Goal: Task Accomplishment & Management: Manage account settings

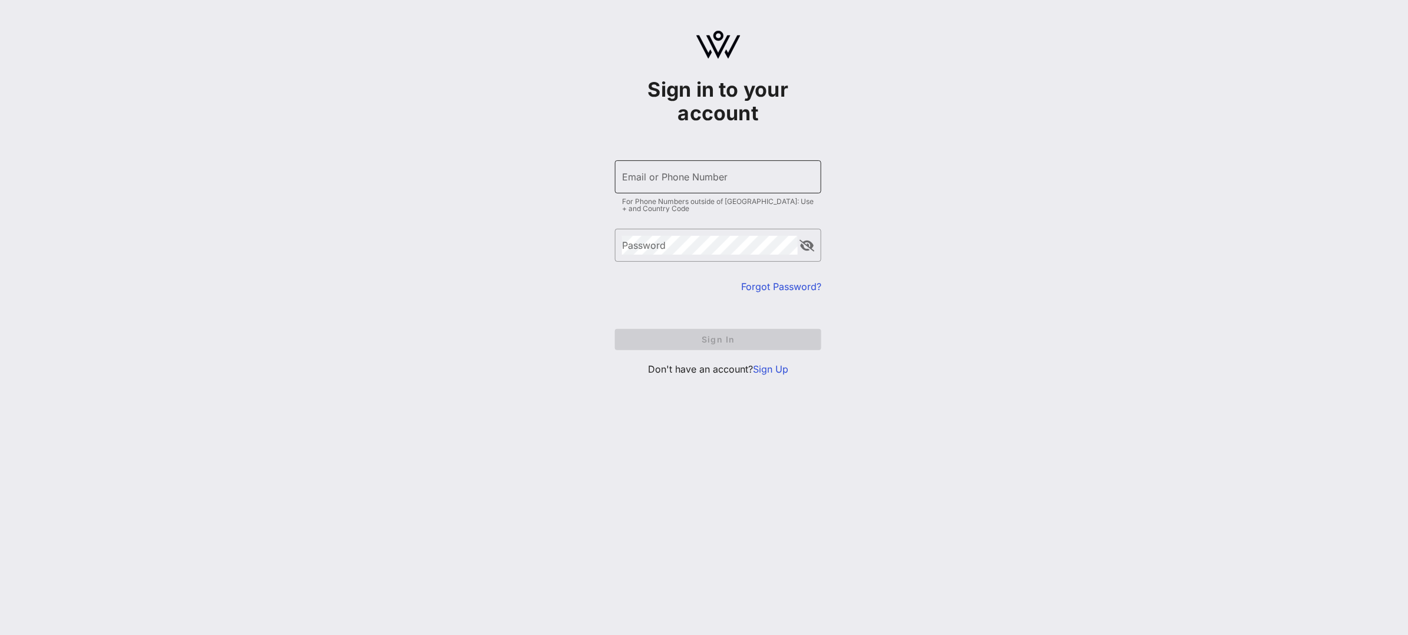
click at [688, 174] on input "Email or Phone Number" at bounding box center [718, 176] width 192 height 19
click at [689, 177] on input "Email or Phone Number" at bounding box center [718, 176] width 192 height 19
type input "D"
click at [746, 190] on div "Email or Phone Number" at bounding box center [718, 176] width 192 height 33
type input "D"
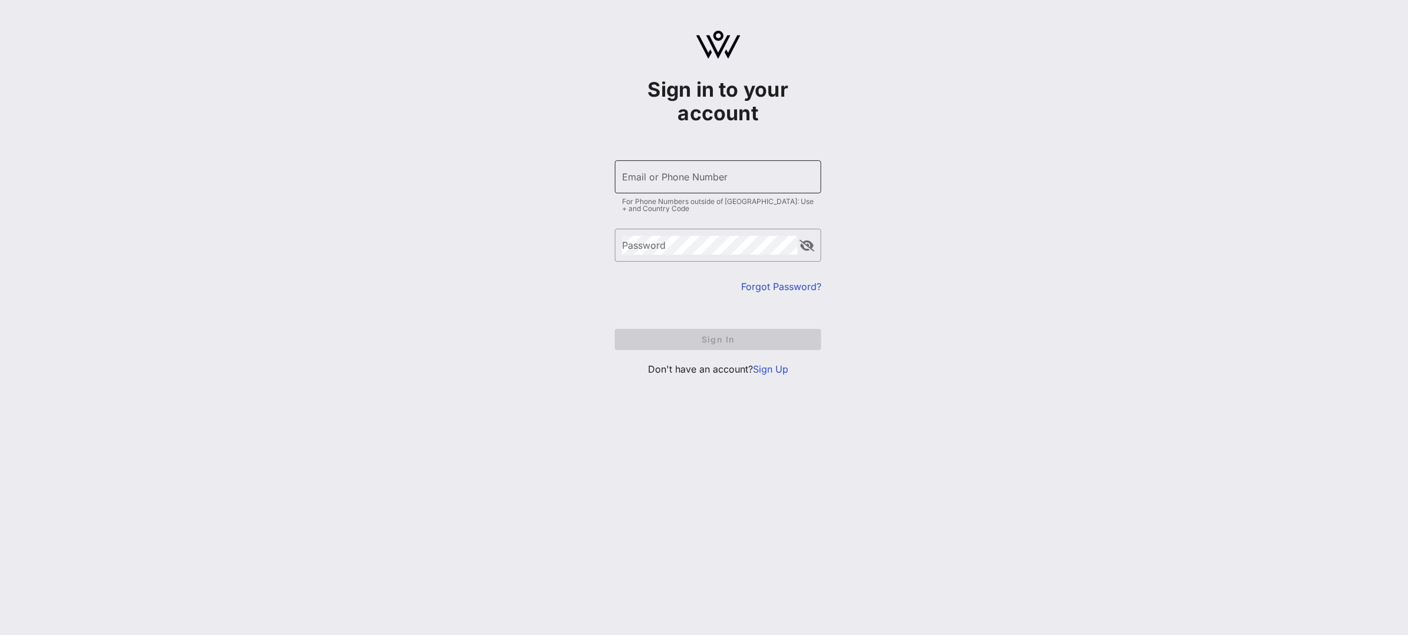
click at [642, 182] on input "Email or Phone Number" at bounding box center [718, 176] width 192 height 19
type input "[EMAIL_ADDRESS][DOMAIN_NAME]"
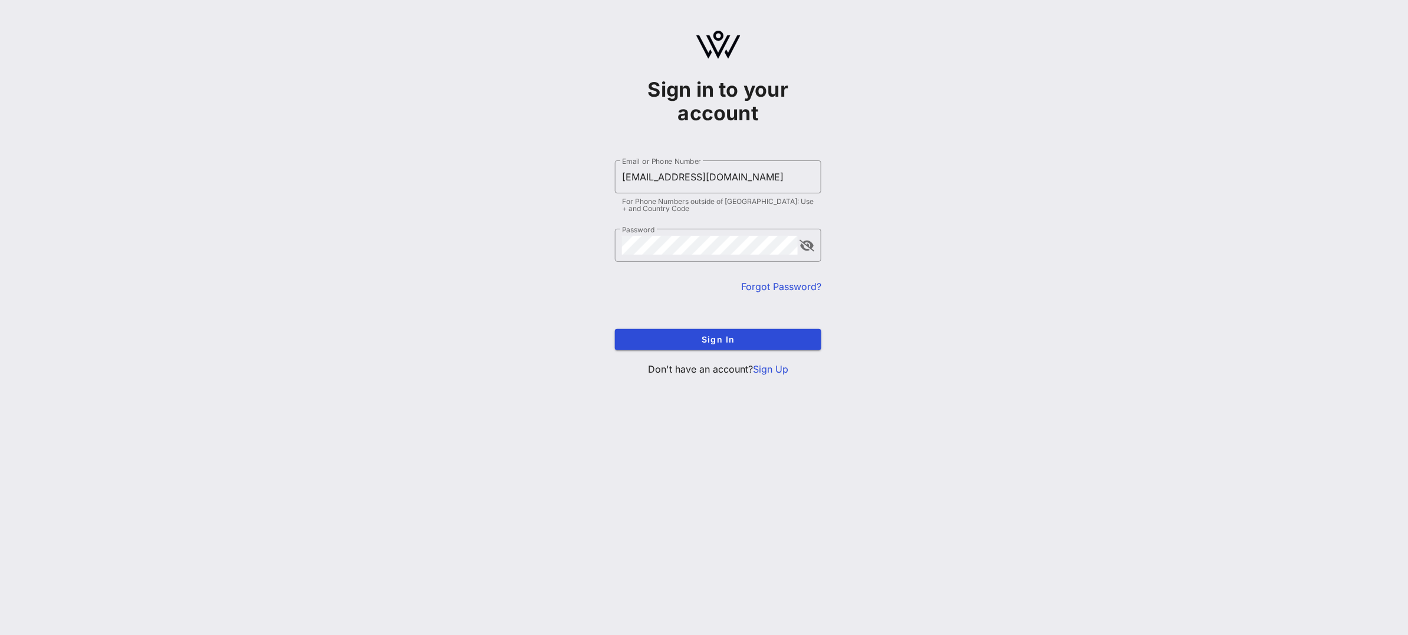
click at [688, 351] on form "​ Email or Phone Number dgabriel@glaad.org For Phone Numbers outside of US: Use…" at bounding box center [718, 255] width 206 height 213
click at [686, 343] on span "Sign In" at bounding box center [718, 339] width 188 height 10
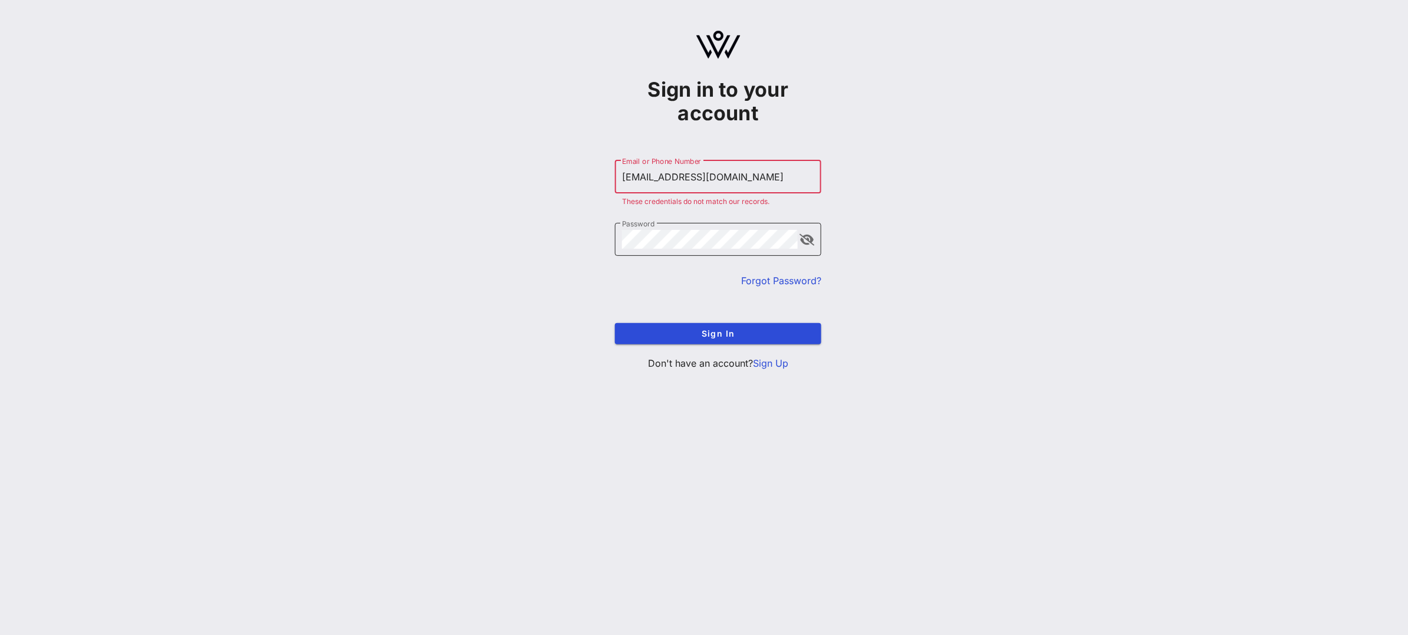
click at [703, 250] on div "Password" at bounding box center [710, 239] width 176 height 33
click at [767, 288] on form "​ Email or Phone Number dgabriel@glaad.org These credentials do not match our r…" at bounding box center [718, 253] width 206 height 208
click at [767, 279] on link "Forgot Password?" at bounding box center [781, 281] width 80 height 12
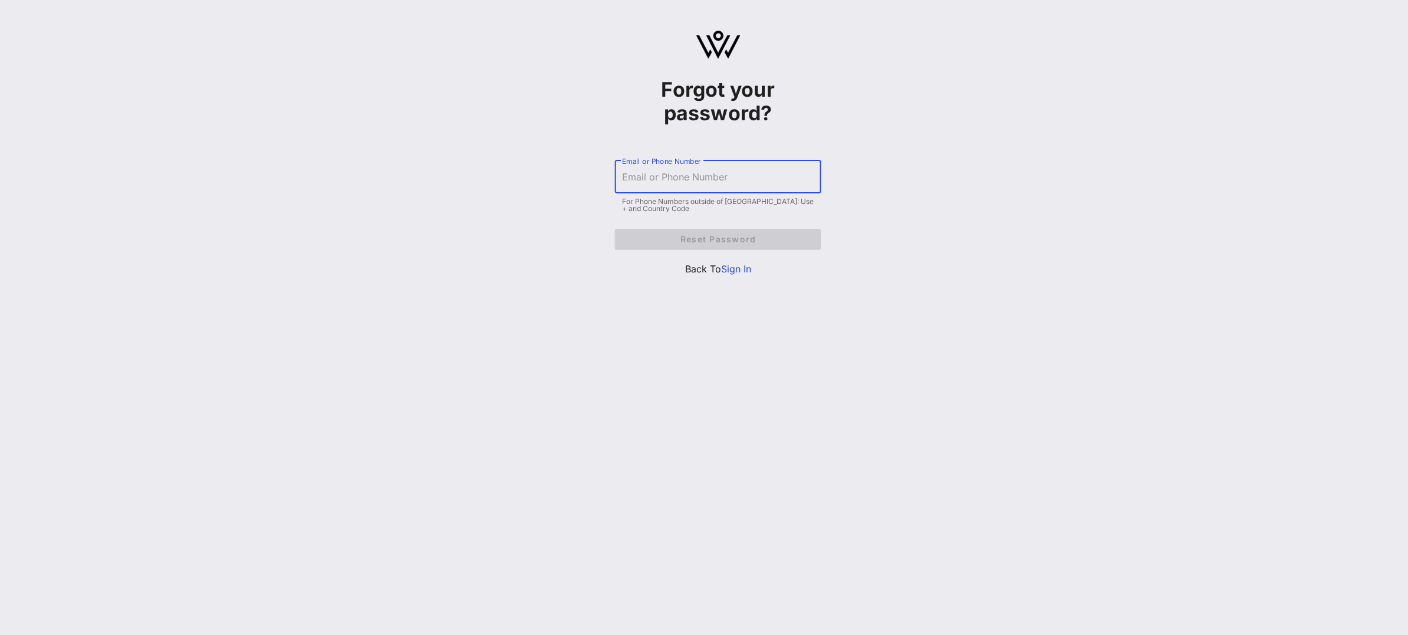
click at [721, 183] on input "Email or Phone Number" at bounding box center [718, 176] width 192 height 19
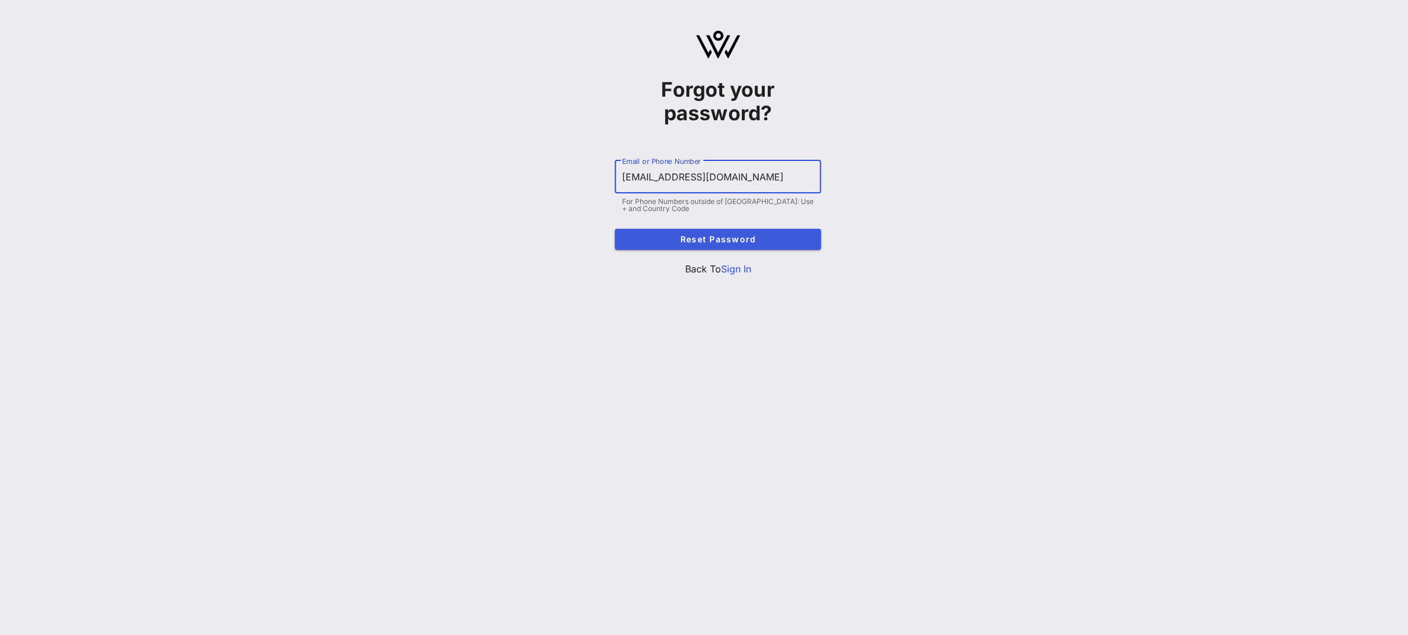
type input "[EMAIL_ADDRESS][DOMAIN_NAME]"
click at [741, 241] on span "Reset Password" at bounding box center [718, 239] width 188 height 10
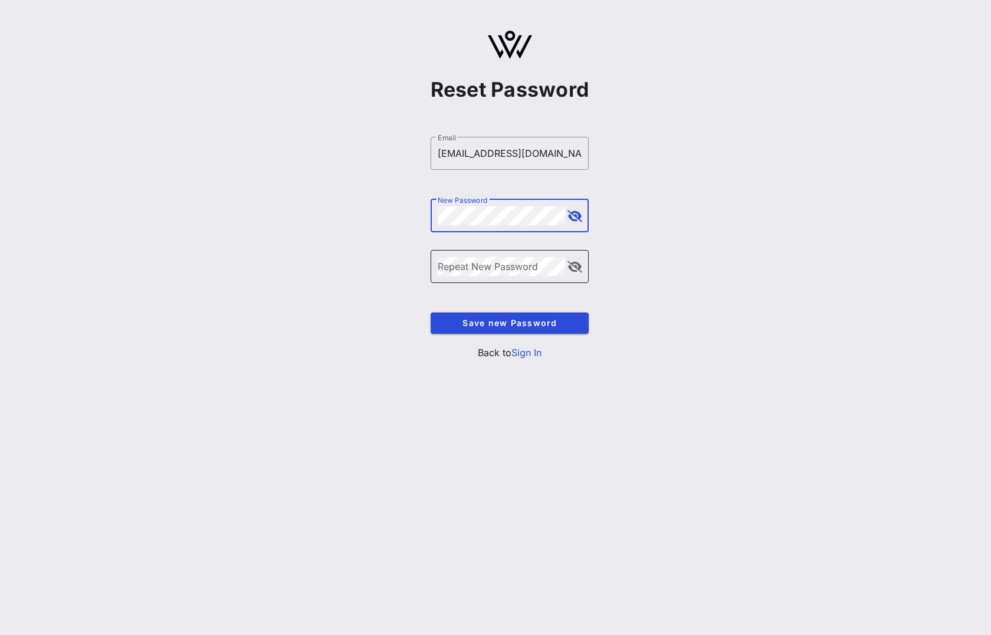
click at [573, 269] on button "append icon" at bounding box center [574, 267] width 15 height 12
click at [506, 277] on div "Repeat New Password" at bounding box center [502, 266] width 128 height 33
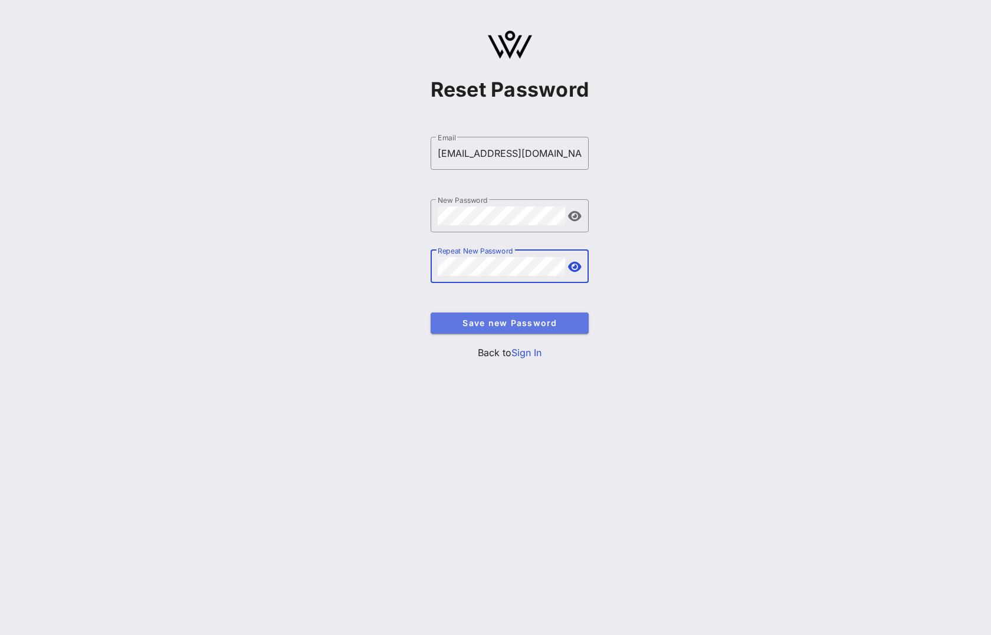
click at [519, 315] on button "Save new Password" at bounding box center [509, 323] width 159 height 21
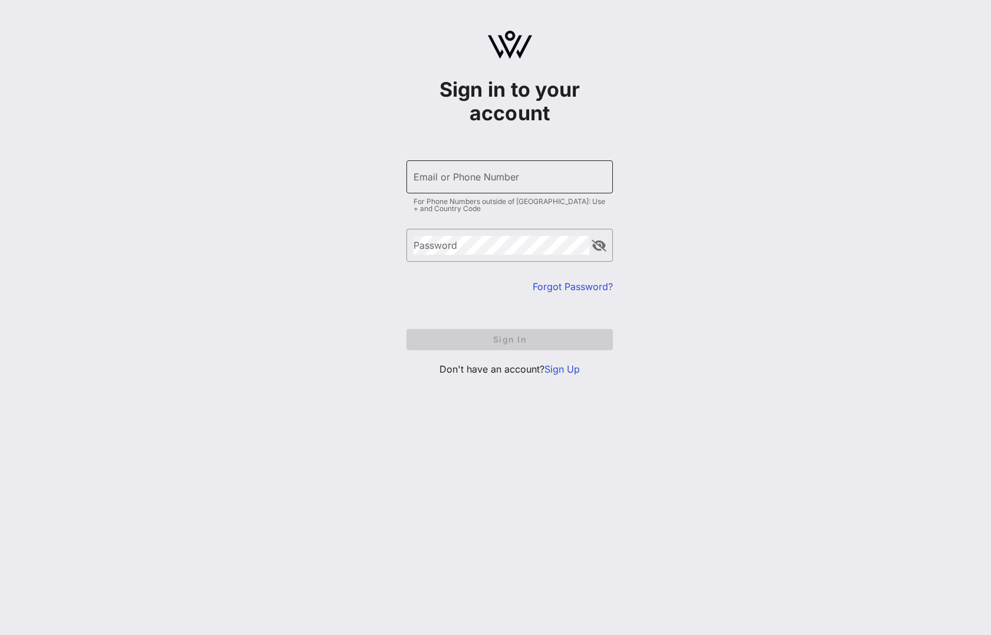
click at [453, 188] on div "Email or Phone Number" at bounding box center [509, 176] width 192 height 33
type input "[EMAIL_ADDRESS][DOMAIN_NAME]"
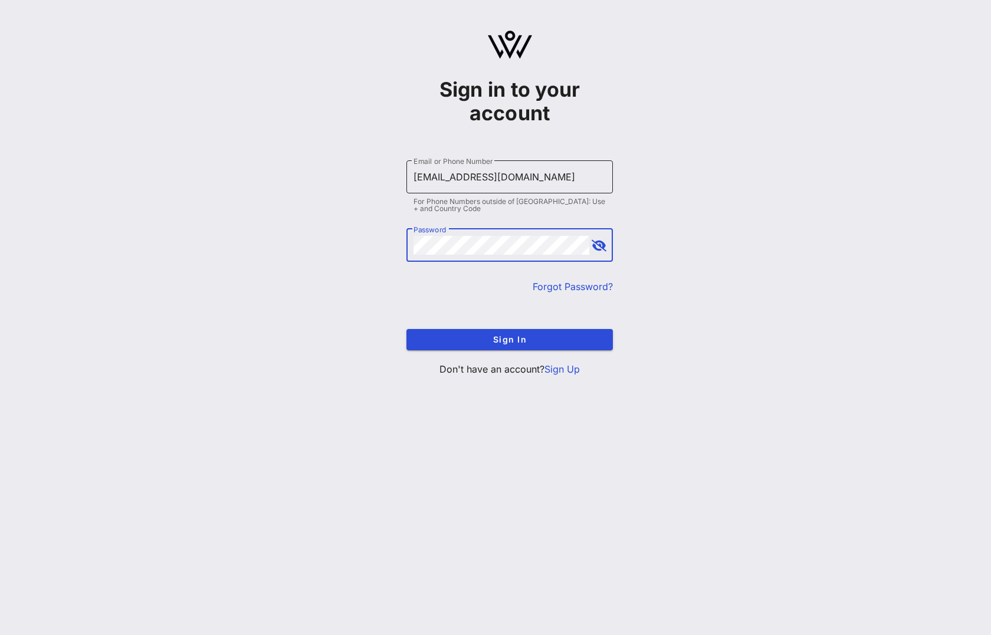
click at [406, 329] on button "Sign In" at bounding box center [509, 339] width 206 height 21
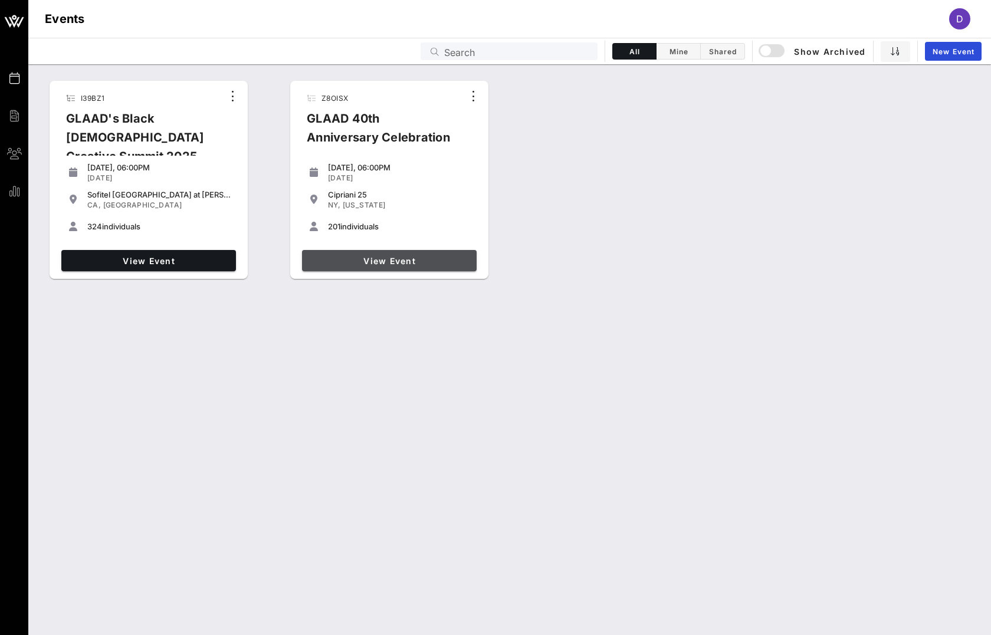
click at [389, 258] on span "View Event" at bounding box center [389, 261] width 165 height 10
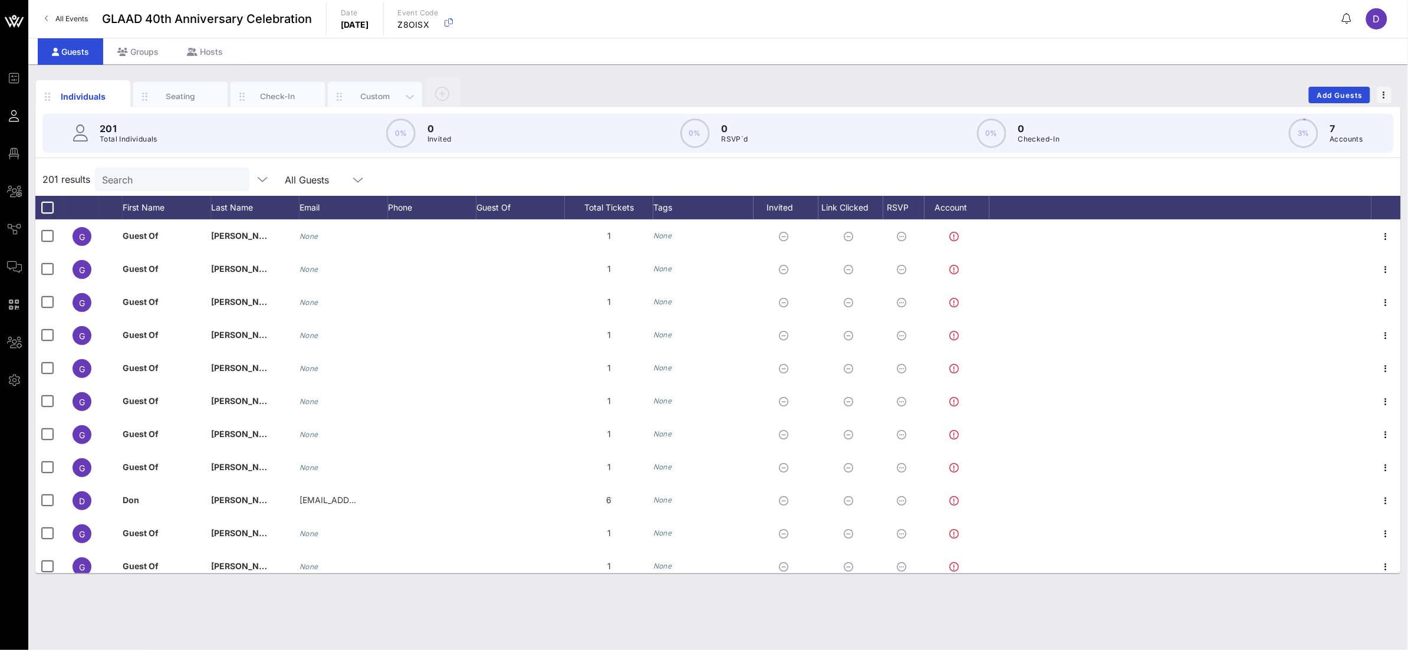
click at [355, 95] on div "Custom" at bounding box center [375, 96] width 52 height 11
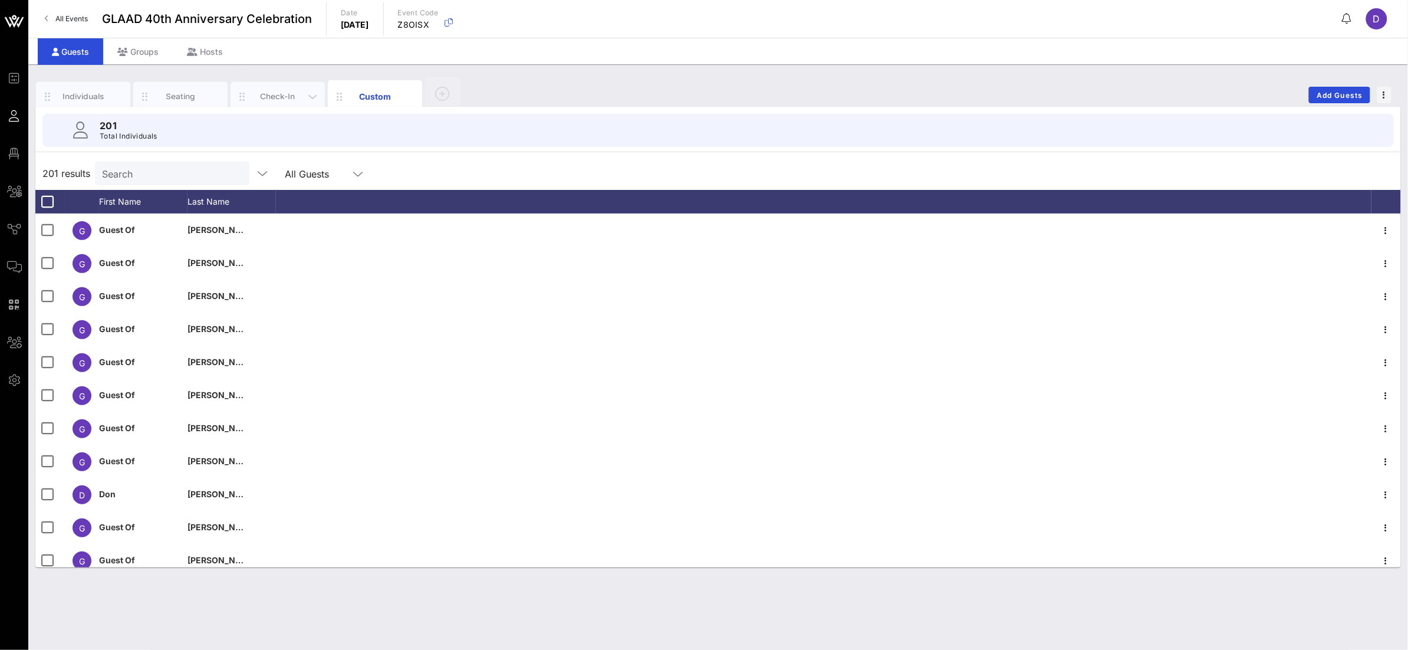
click at [259, 92] on div "Check-In" at bounding box center [278, 96] width 52 height 11
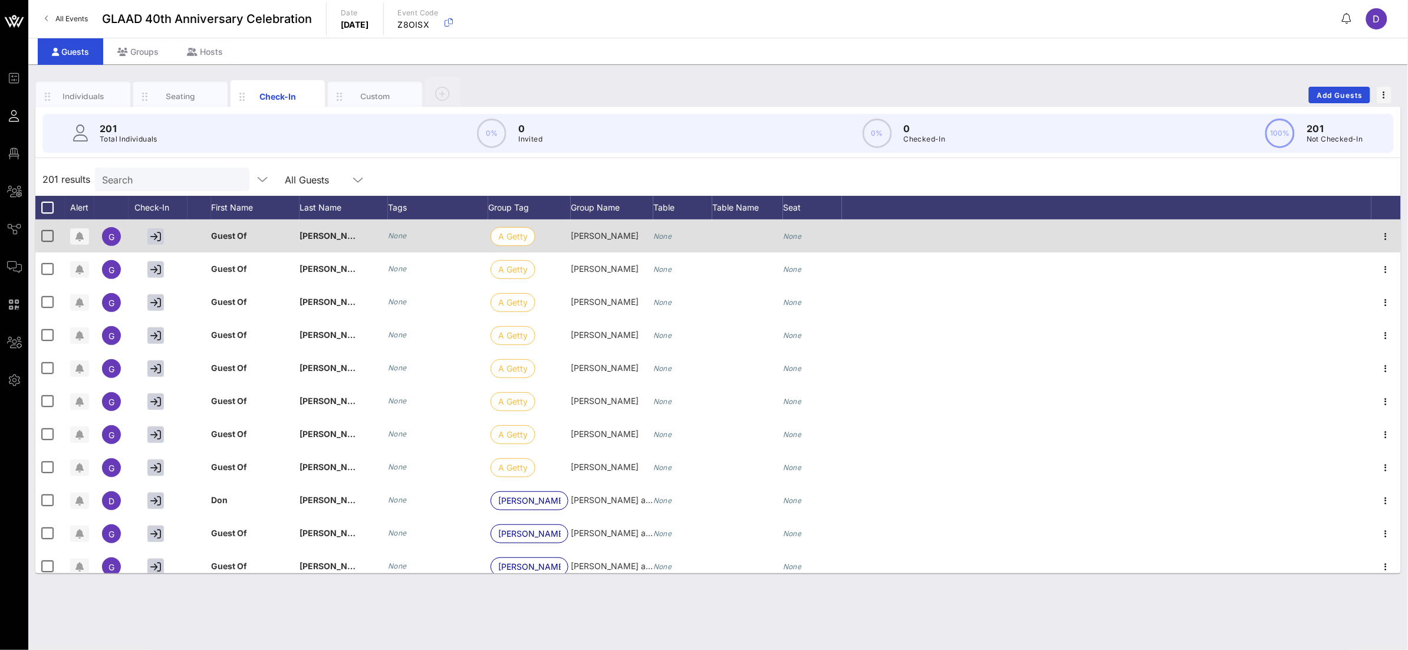
click at [396, 234] on icon "None" at bounding box center [397, 235] width 19 height 9
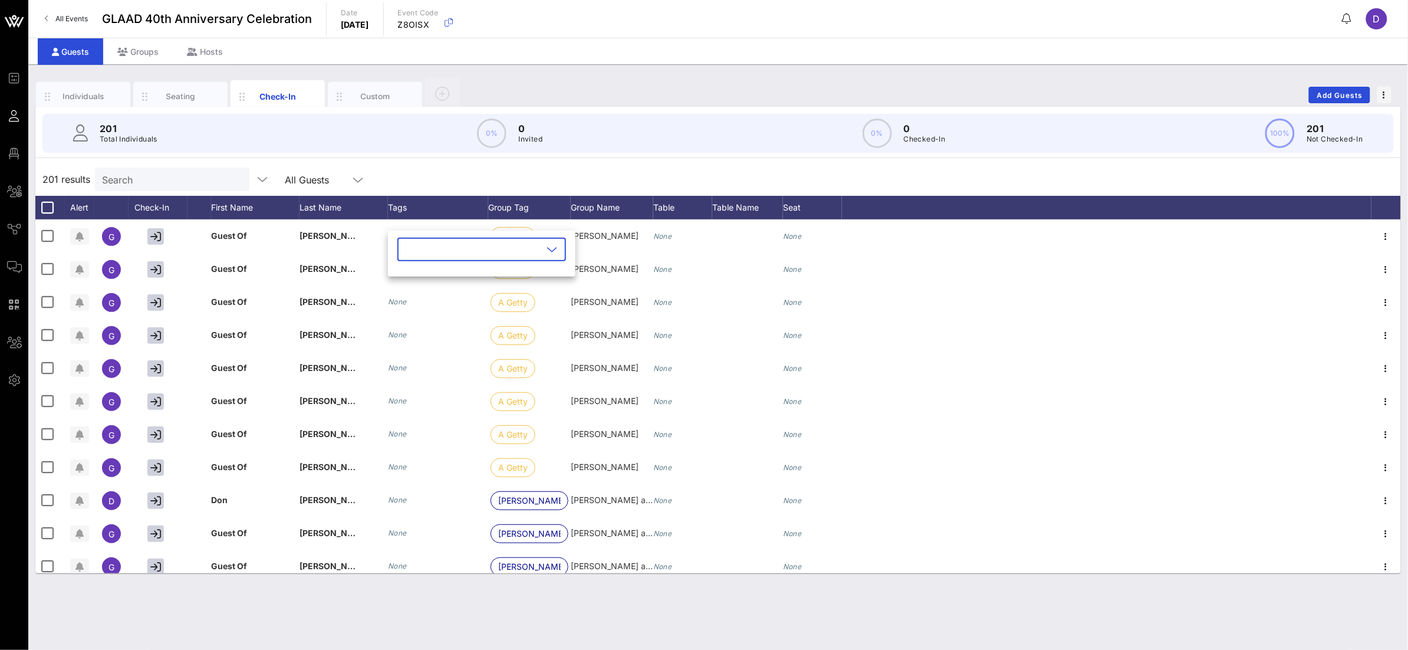
type input "P"
click at [426, 192] on div "201 results Search All Guests" at bounding box center [718, 179] width 1366 height 33
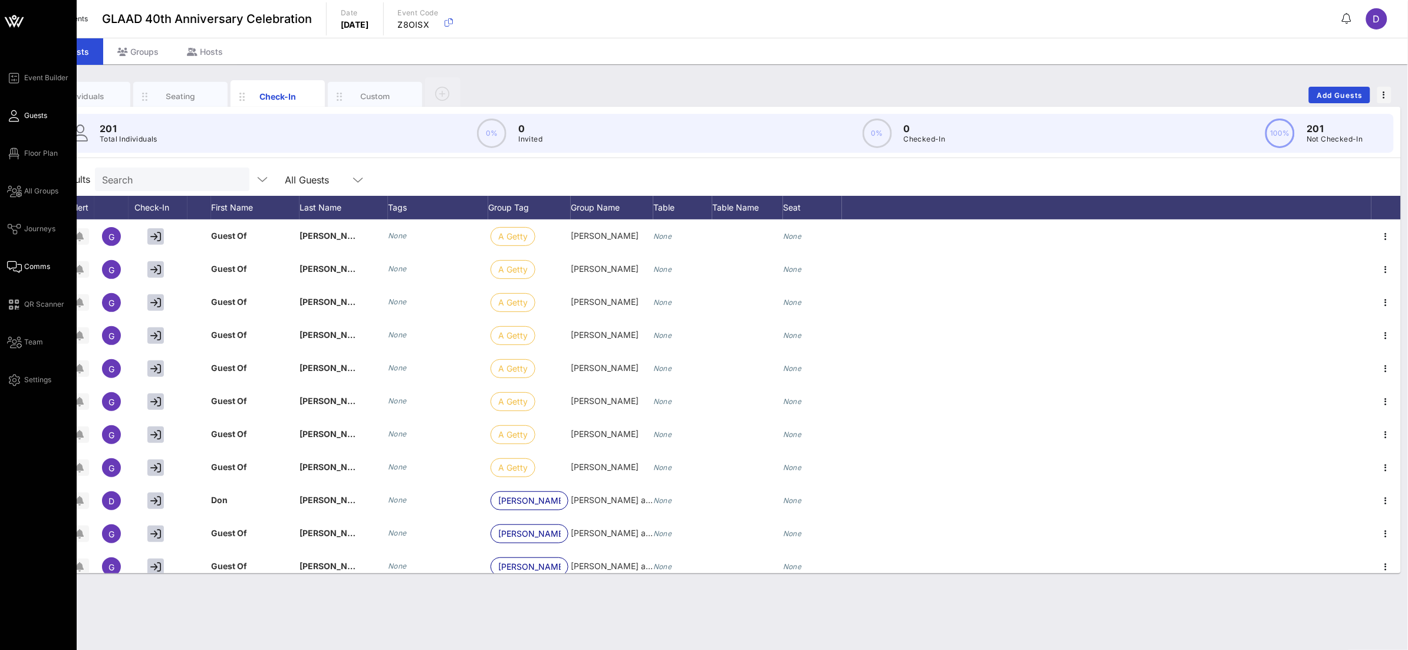
click at [22, 268] on link "Comms" at bounding box center [28, 266] width 43 height 14
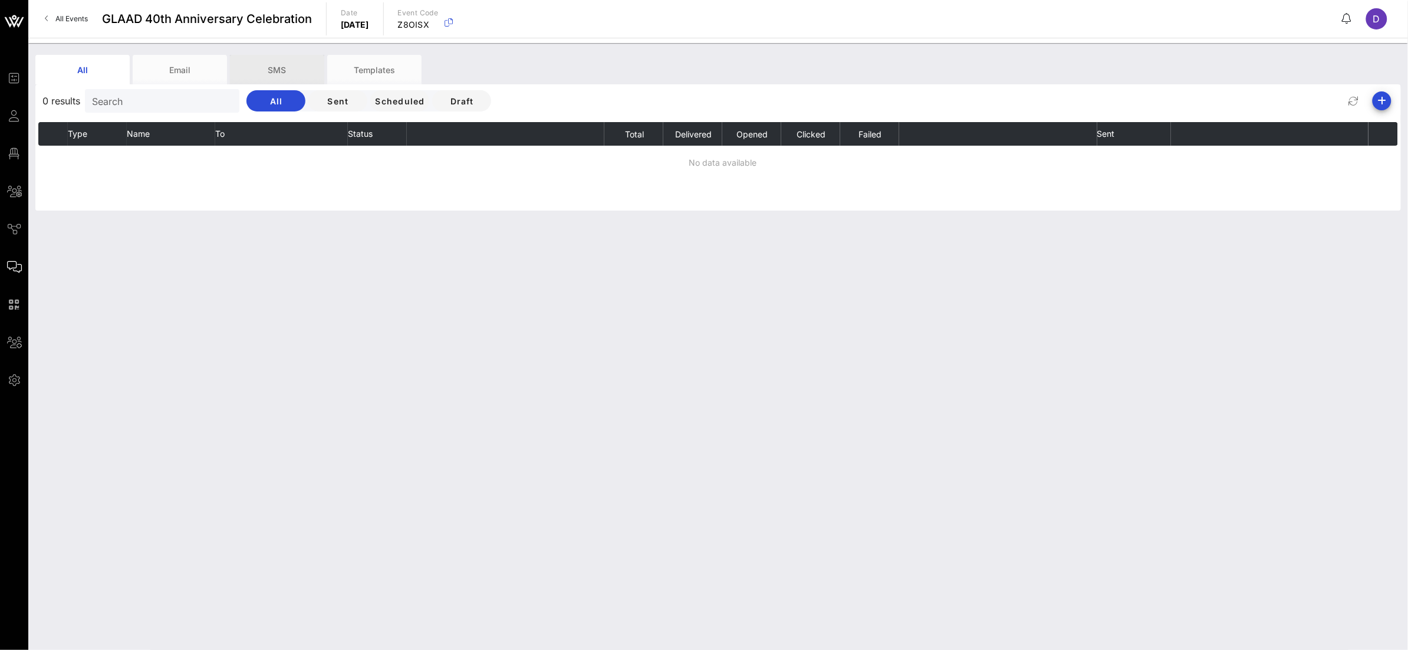
click at [251, 61] on div "SMS" at bounding box center [277, 69] width 94 height 29
click at [990, 98] on icon "button" at bounding box center [1382, 101] width 14 height 14
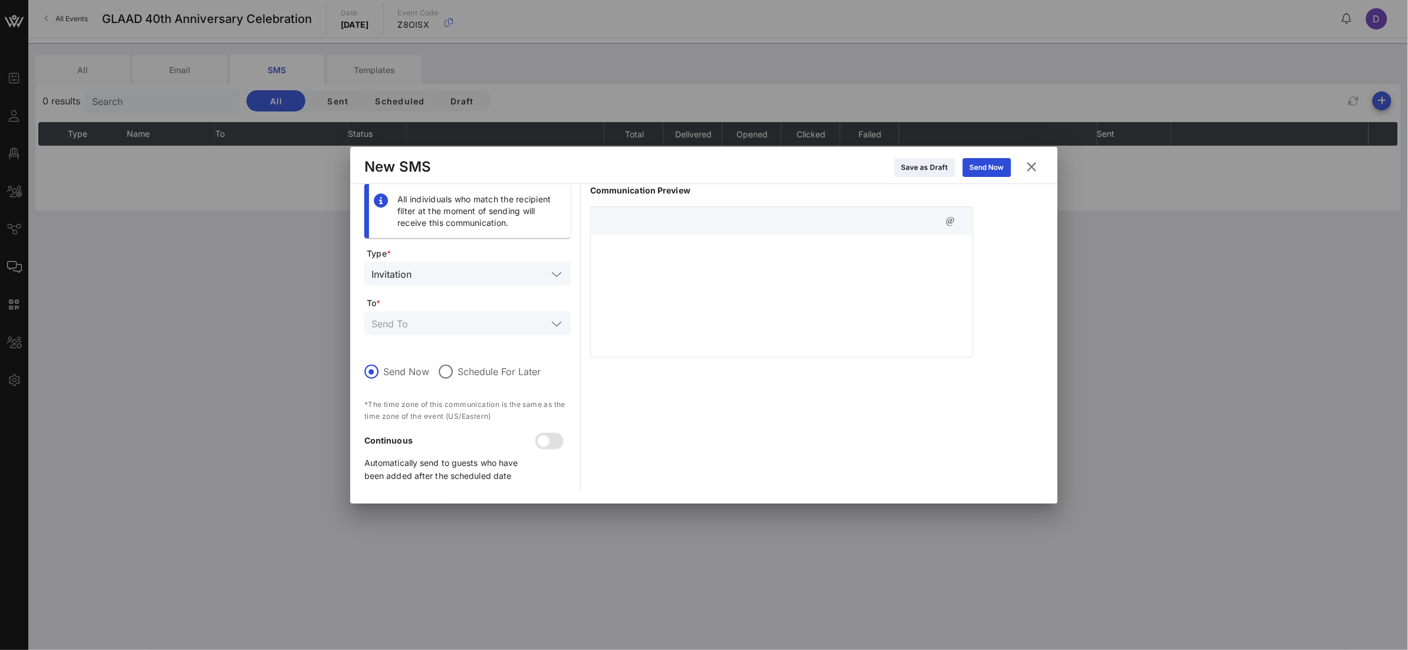
click at [710, 256] on div at bounding box center [782, 294] width 382 height 118
click at [675, 309] on div at bounding box center [782, 294] width 382 height 118
click at [462, 279] on input "text" at bounding box center [481, 273] width 131 height 15
click at [680, 267] on div at bounding box center [782, 294] width 382 height 118
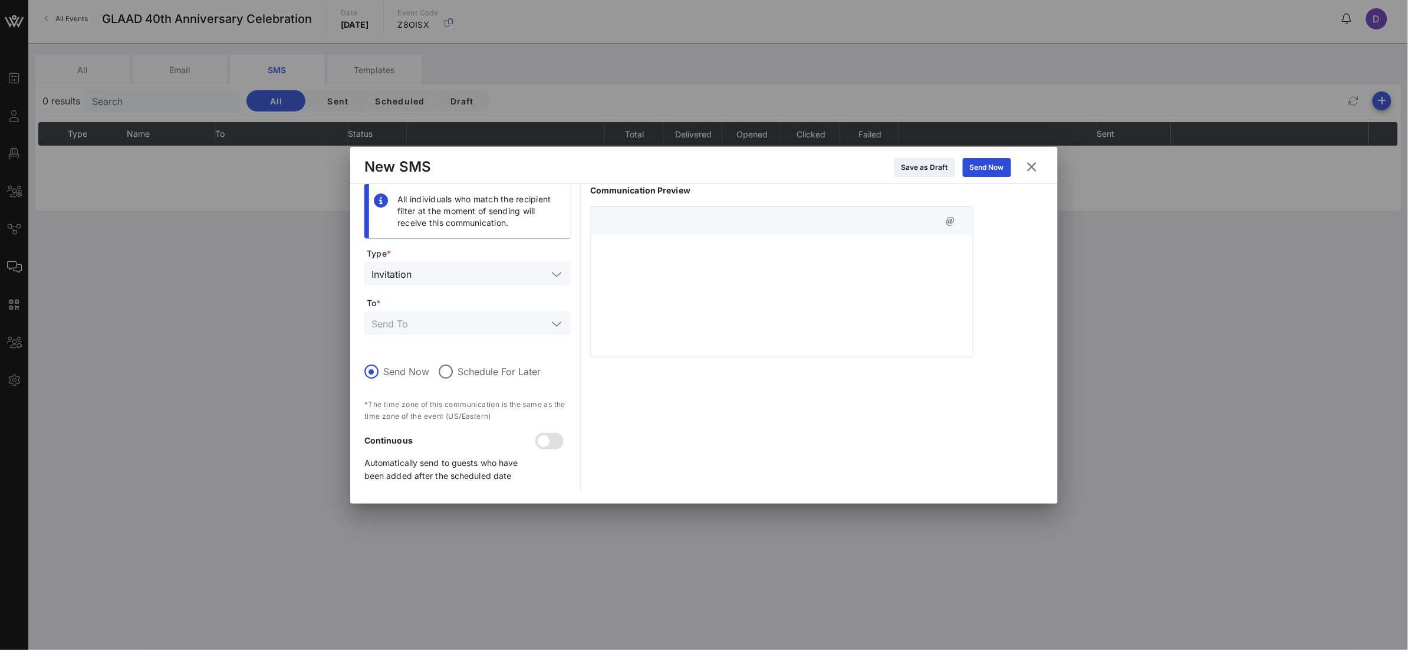
click at [561, 317] on icon at bounding box center [556, 324] width 11 height 14
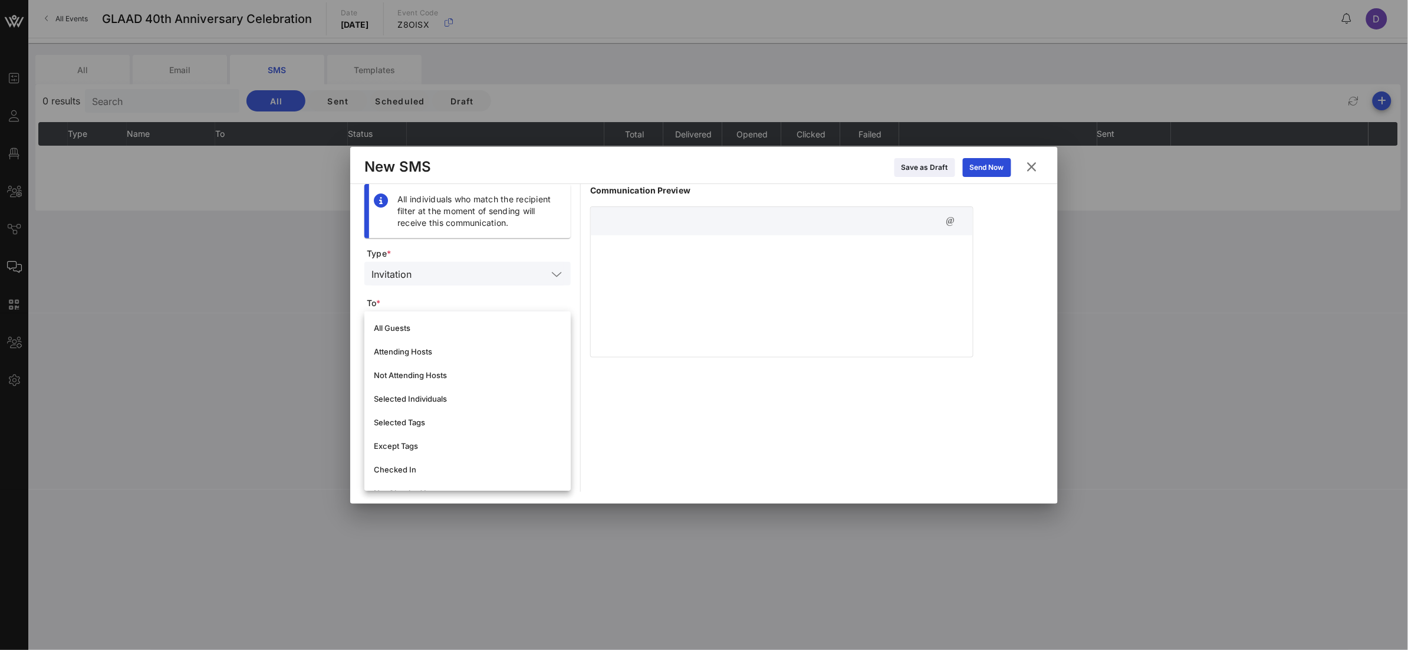
click at [713, 284] on div at bounding box center [782, 294] width 382 height 118
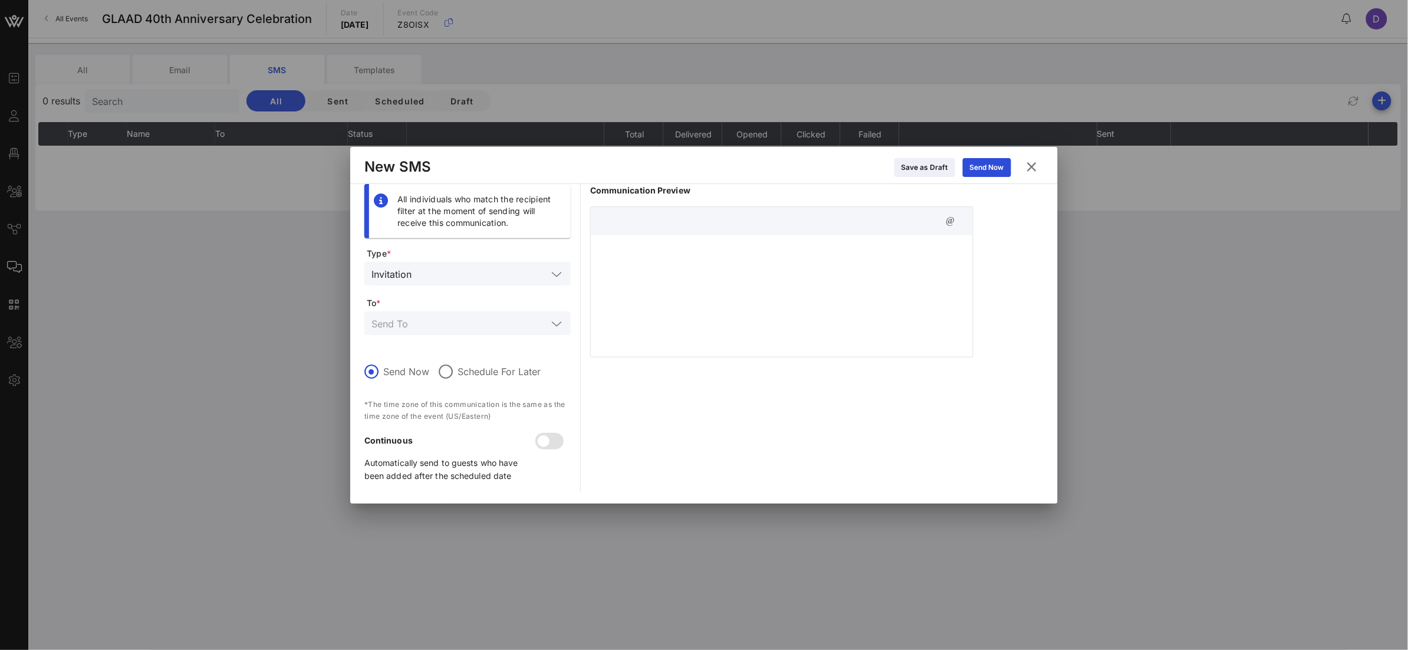
click at [557, 324] on icon at bounding box center [556, 324] width 11 height 14
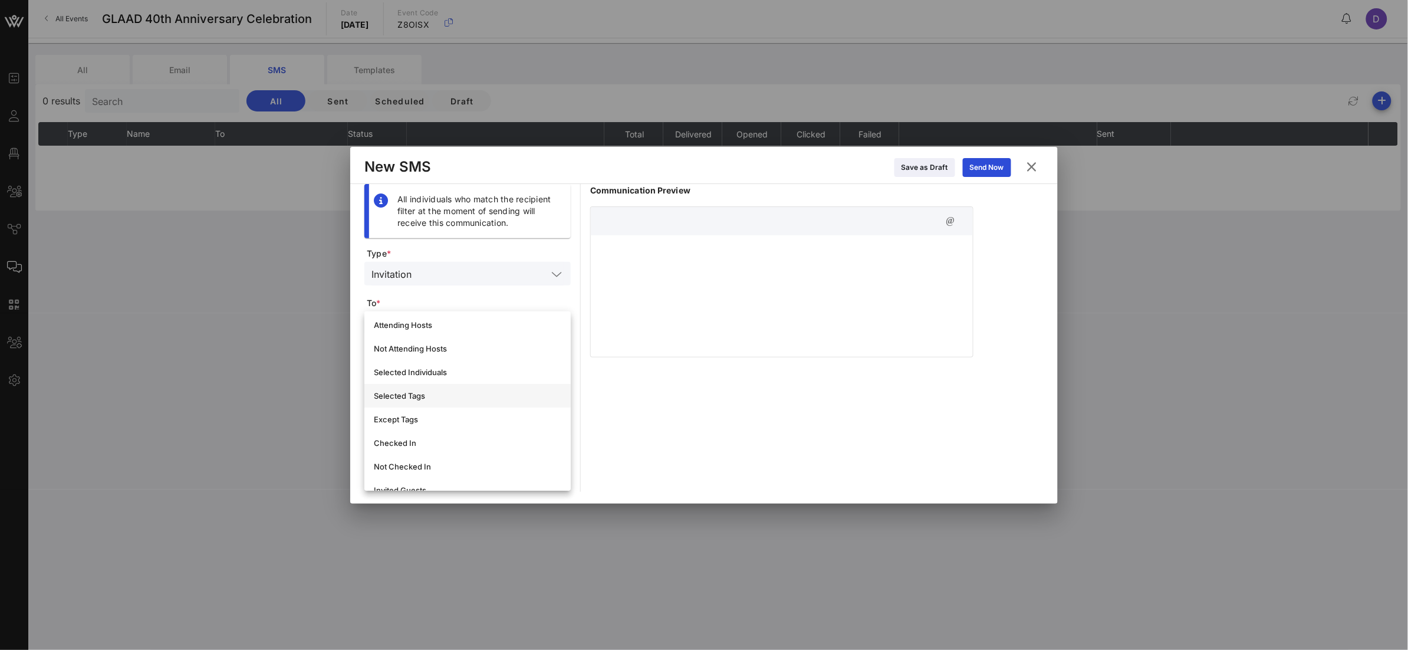
scroll to position [32, 0]
click at [442, 384] on div "Selected Tags" at bounding box center [468, 389] width 188 height 19
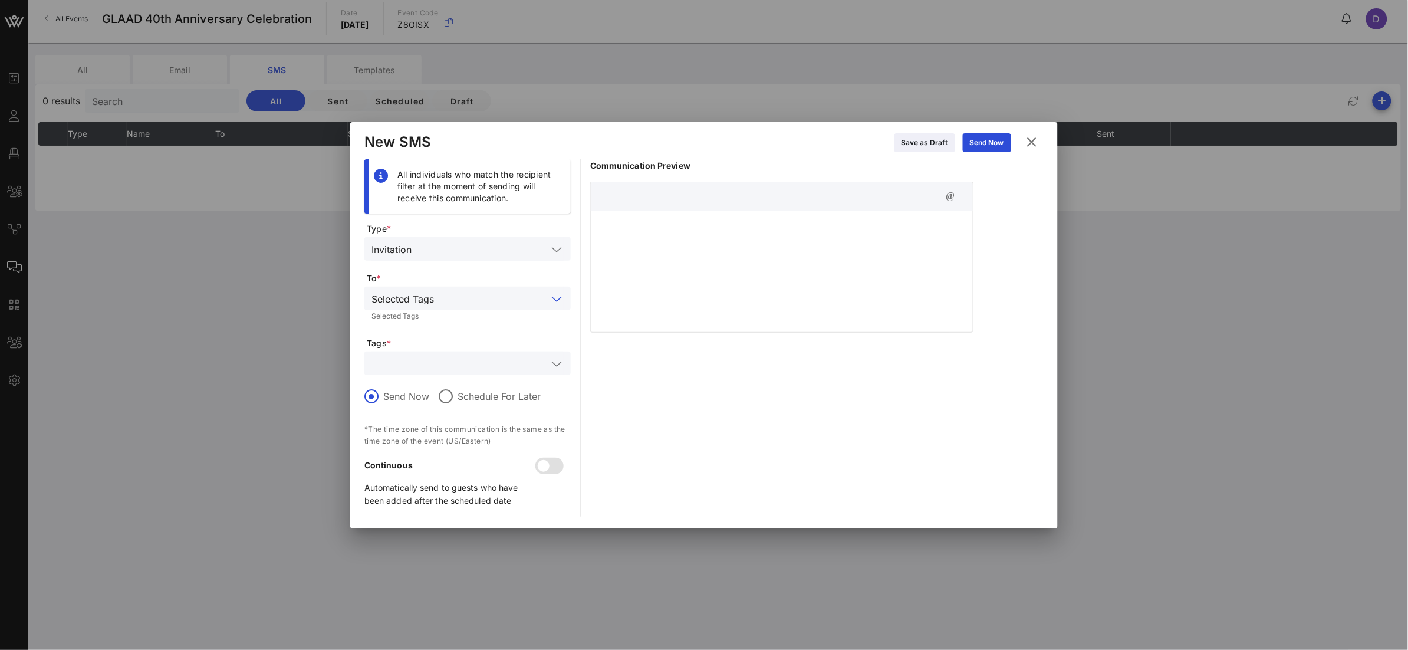
click at [435, 376] on form "Type * Invitation To * Selected Tags Selected Tags Tags * Send Now Schedule For…" at bounding box center [467, 370] width 206 height 294
click at [442, 367] on input "text" at bounding box center [459, 363] width 176 height 15
click at [469, 334] on form "Type * Invitation To * Selected Tags Selected Tags Tags * Send Now Schedule For…" at bounding box center [467, 370] width 206 height 294
click at [990, 144] on icon at bounding box center [1032, 142] width 18 height 17
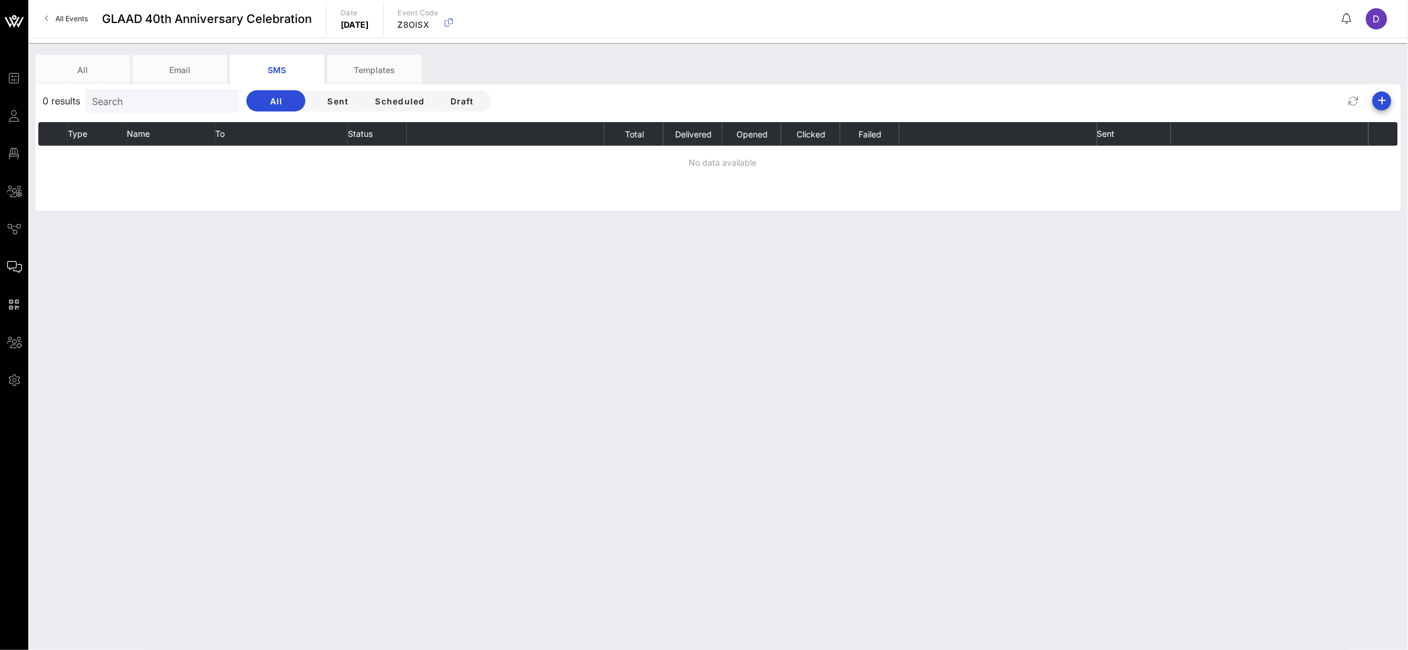
click at [59, 20] on span "All Events" at bounding box center [71, 18] width 32 height 9
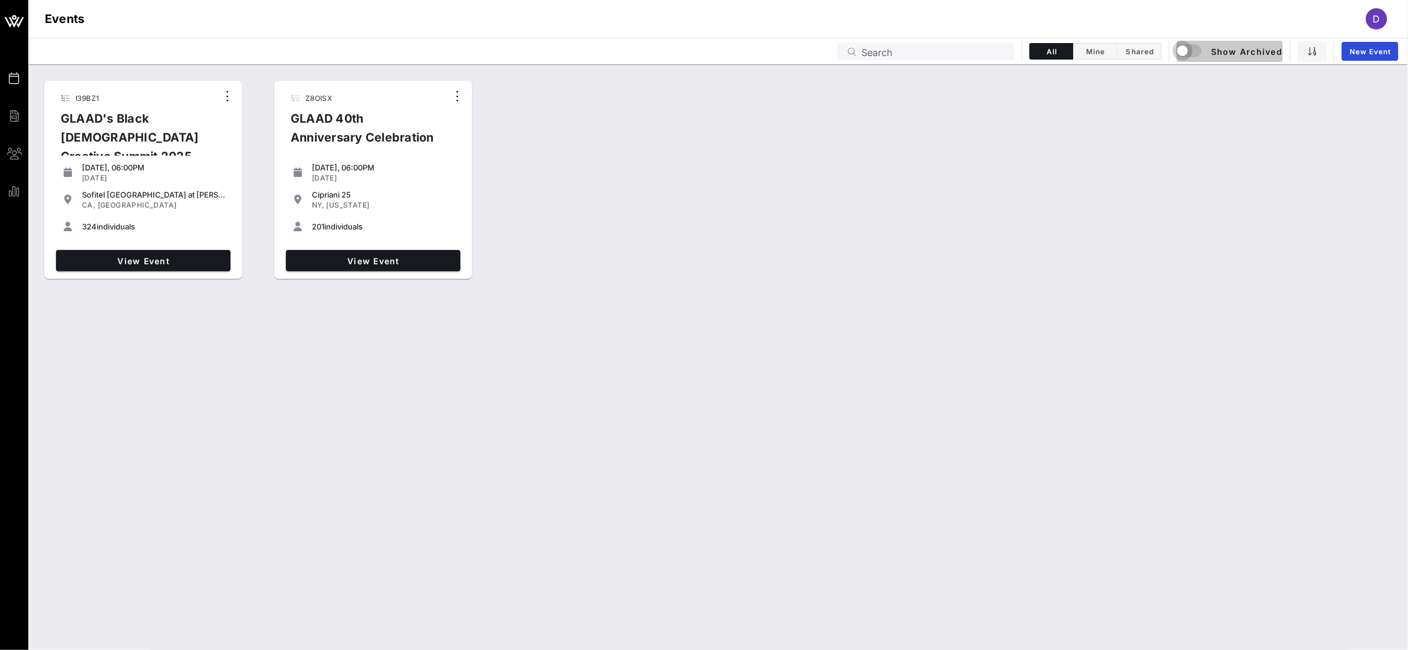
click at [990, 57] on div "button" at bounding box center [1183, 50] width 17 height 17
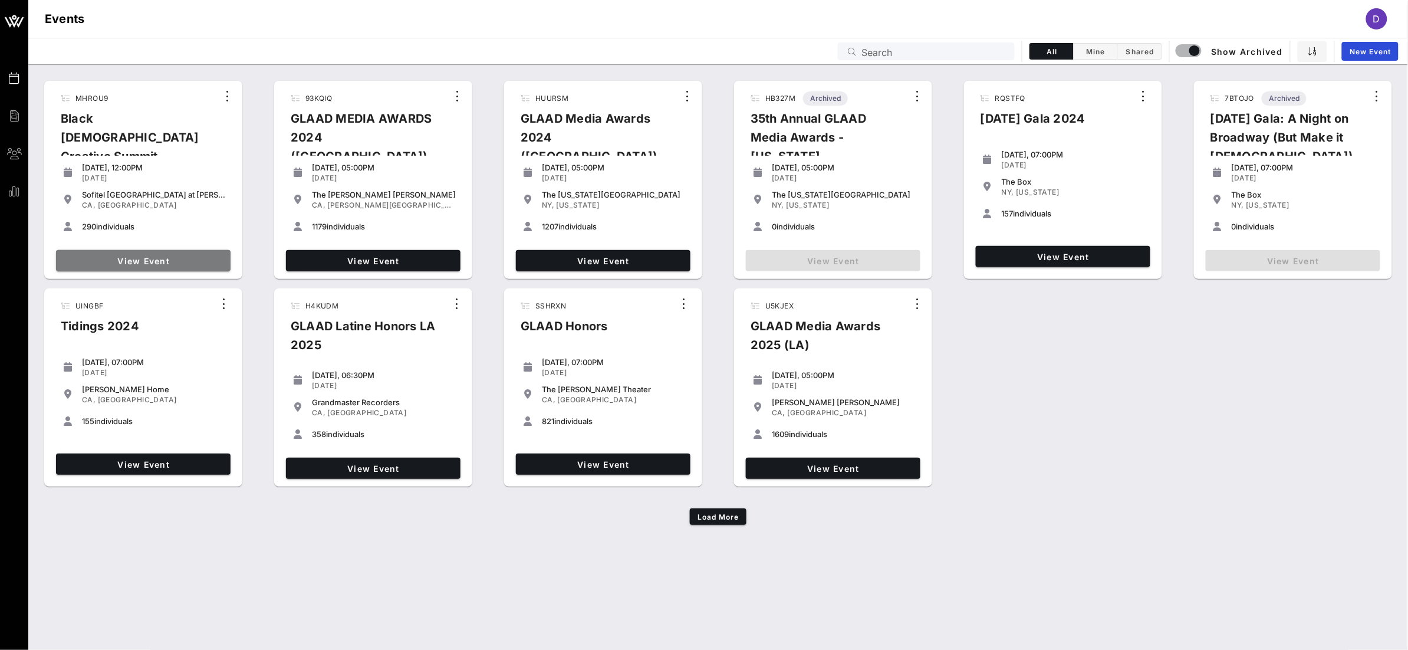
click at [175, 261] on span "View Event" at bounding box center [143, 261] width 165 height 10
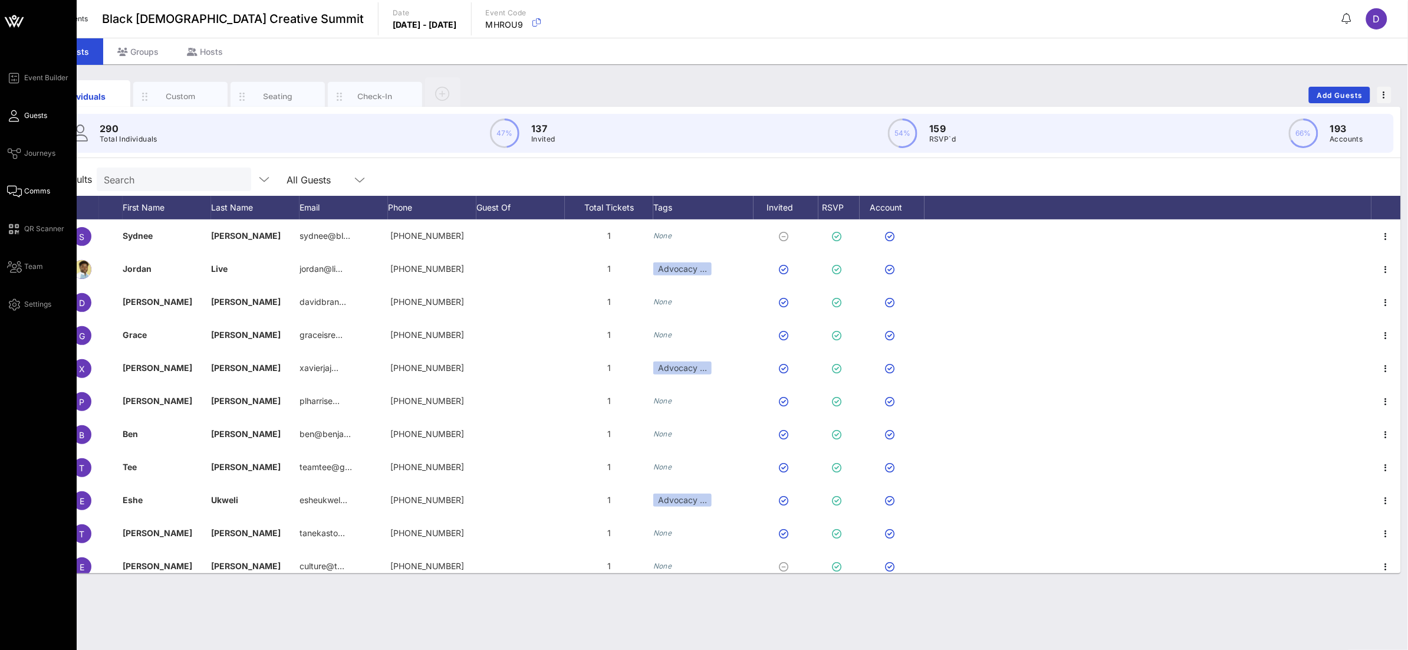
click at [24, 188] on span "Comms" at bounding box center [37, 191] width 26 height 11
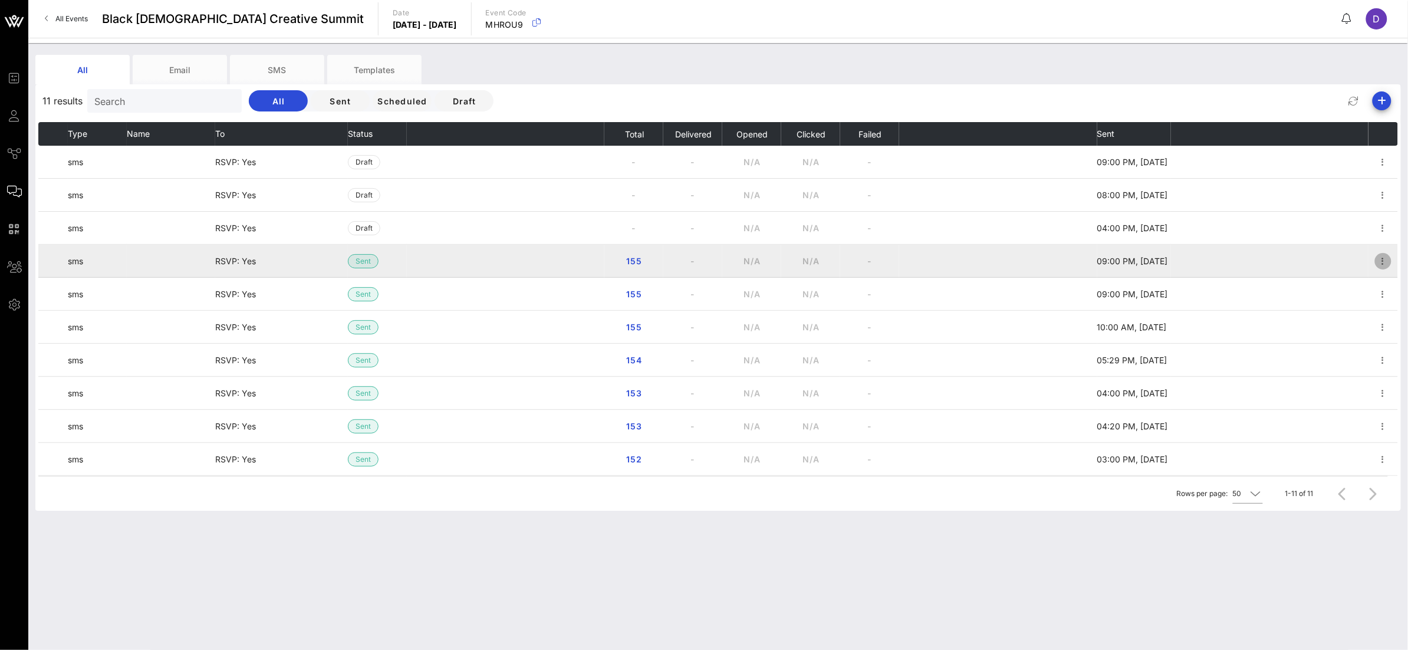
click at [990, 266] on icon "button" at bounding box center [1383, 261] width 14 height 14
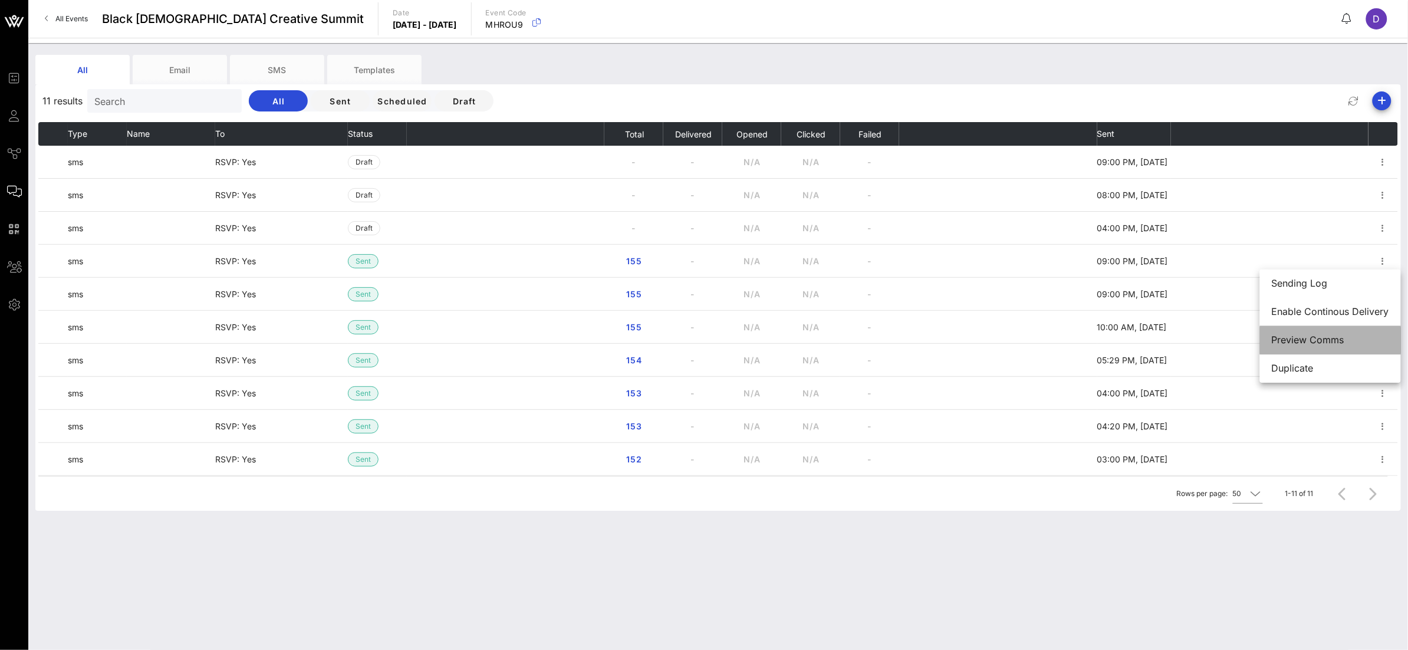
click at [990, 335] on div "Preview Comms" at bounding box center [1330, 339] width 117 height 11
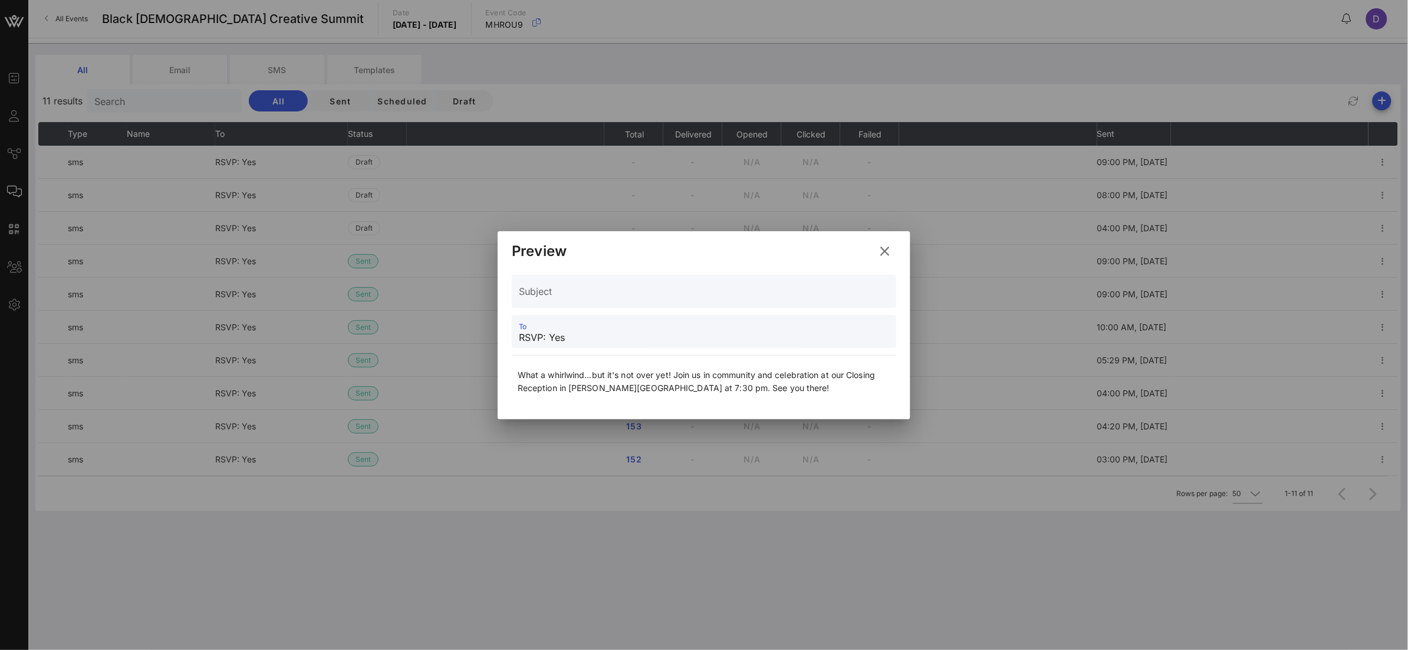
click at [541, 335] on input "RSVP: Yes" at bounding box center [704, 337] width 370 height 19
click at [882, 244] on icon at bounding box center [885, 251] width 16 height 14
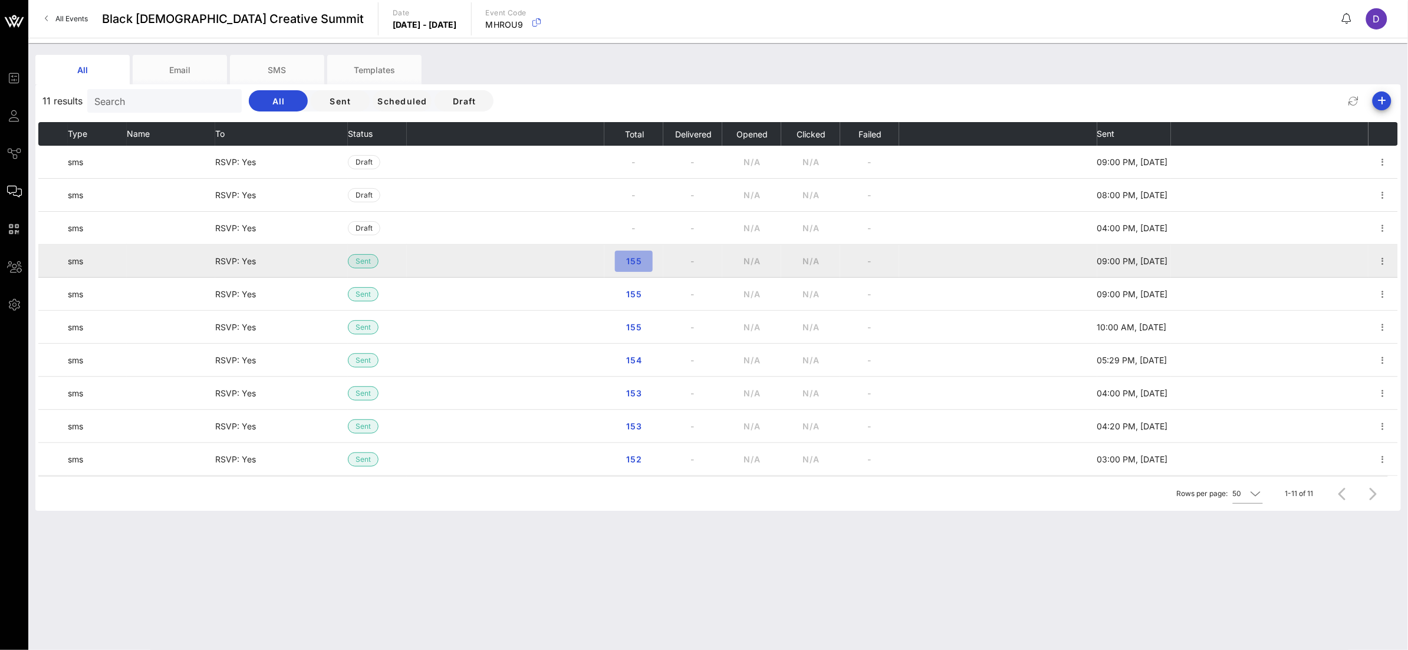
click at [633, 260] on span "155" at bounding box center [633, 261] width 19 height 10
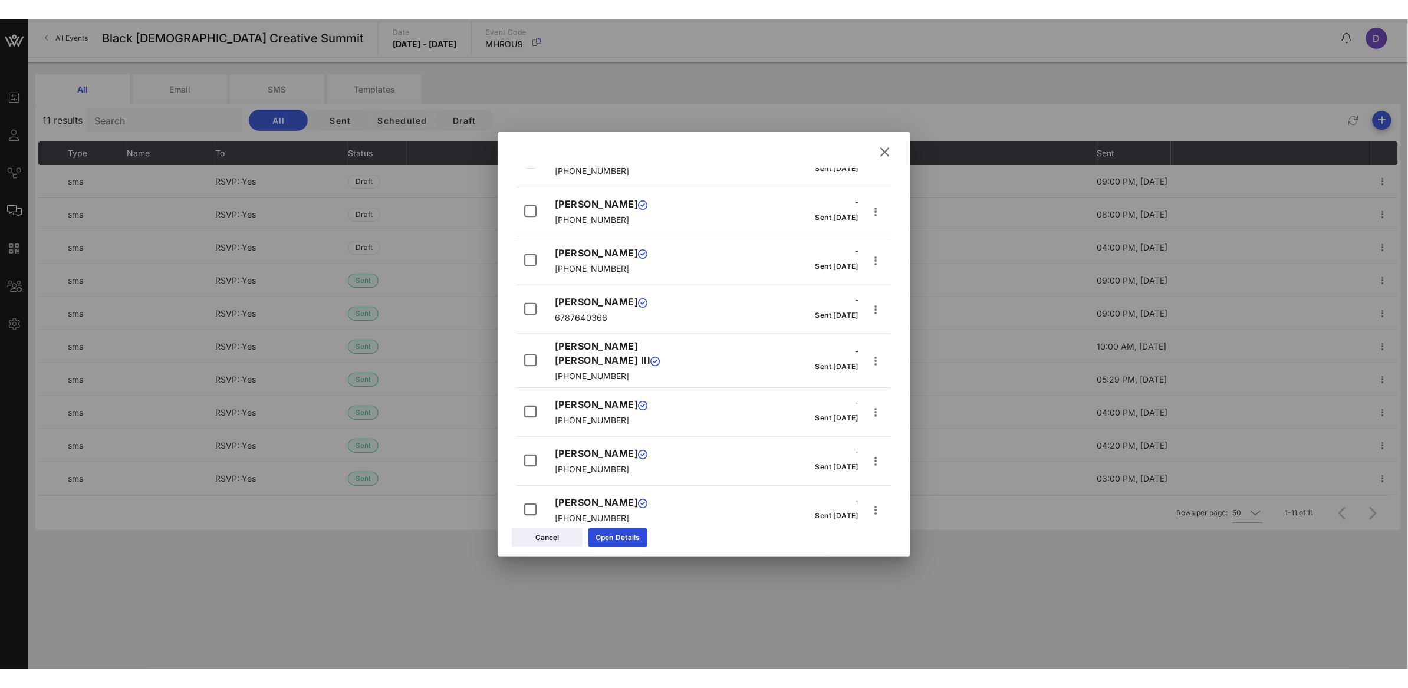
scroll to position [146, 0]
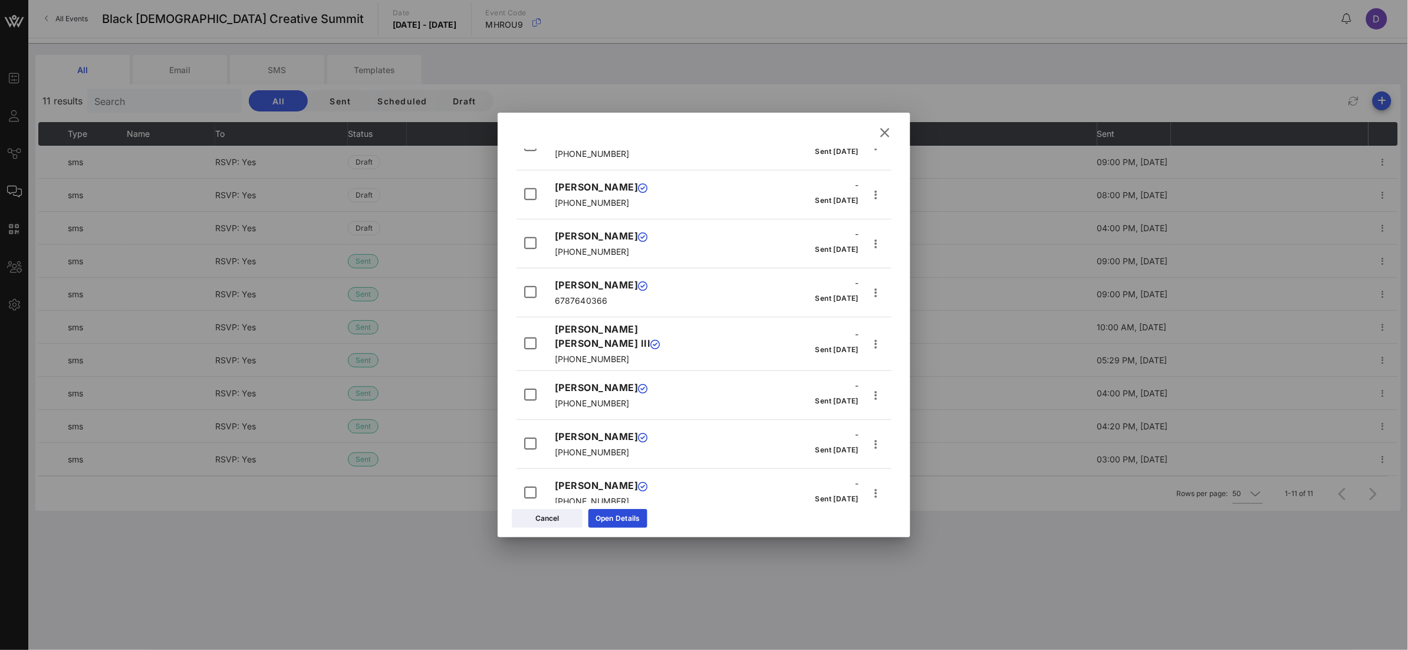
click at [884, 134] on icon at bounding box center [885, 133] width 16 height 14
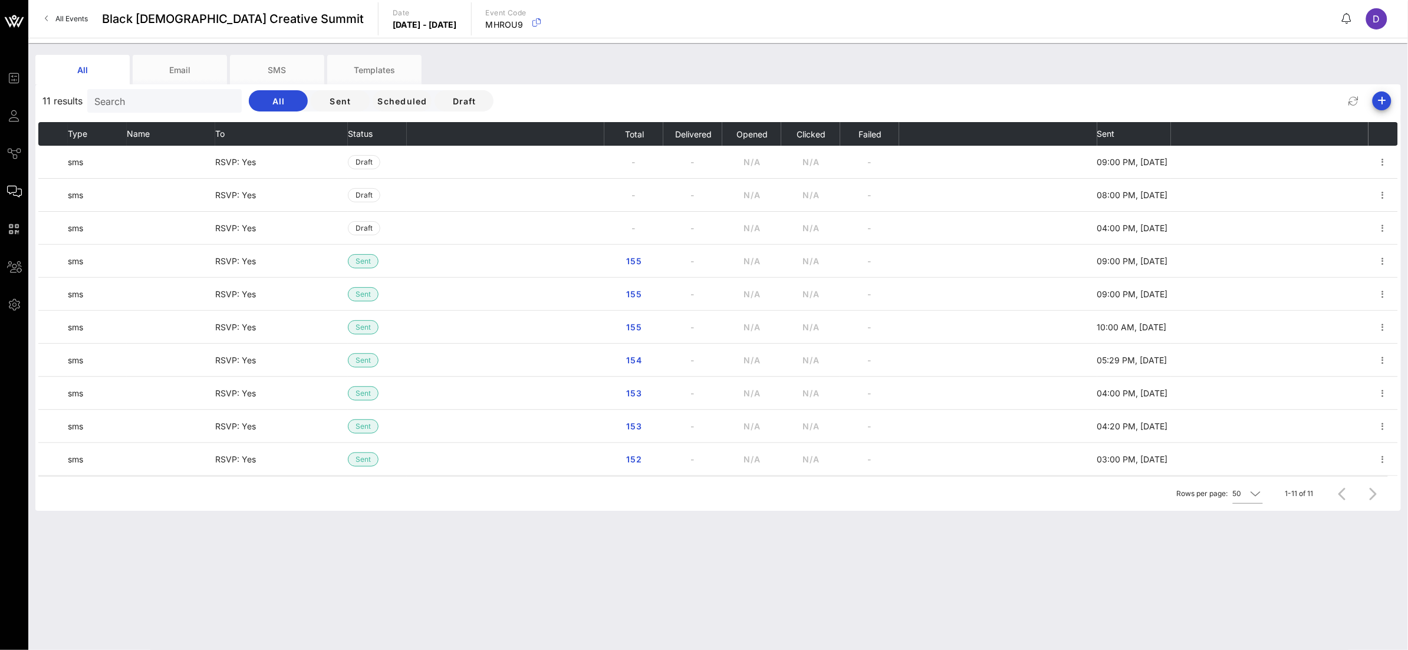
click at [63, 21] on span "All Events" at bounding box center [71, 18] width 32 height 9
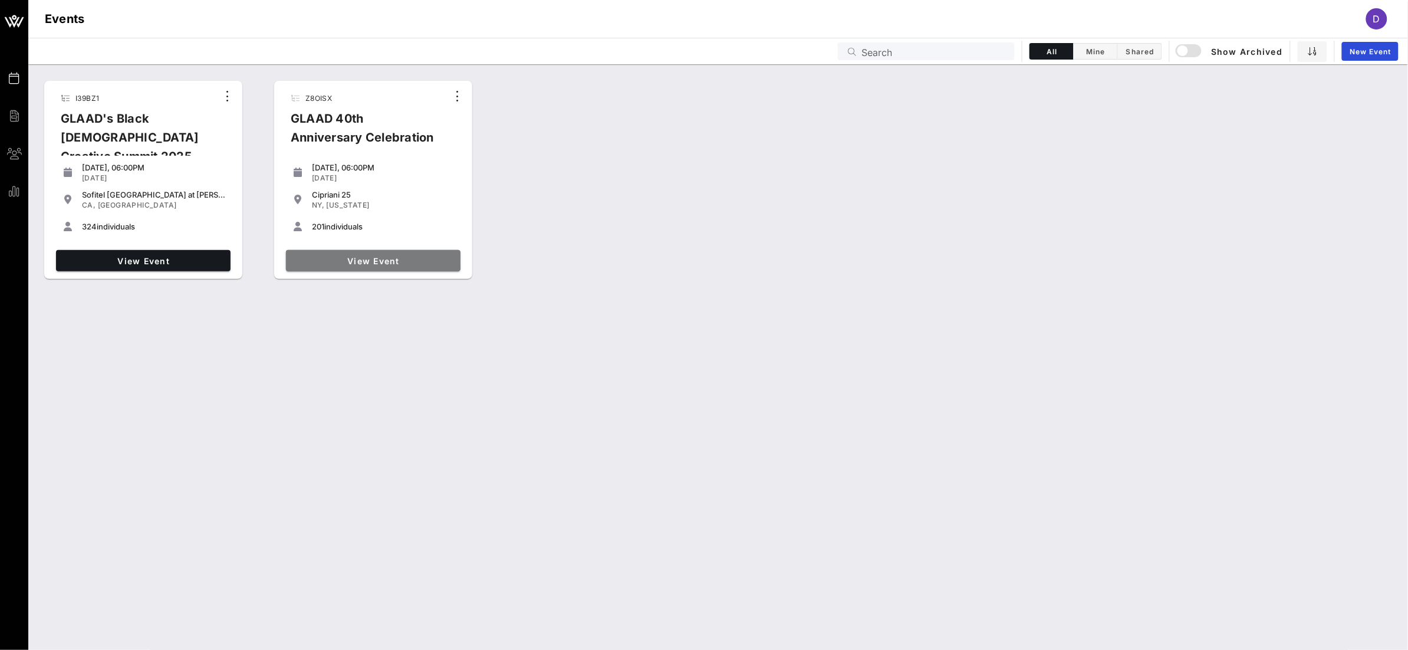
click at [383, 267] on link "View Event" at bounding box center [373, 260] width 175 height 21
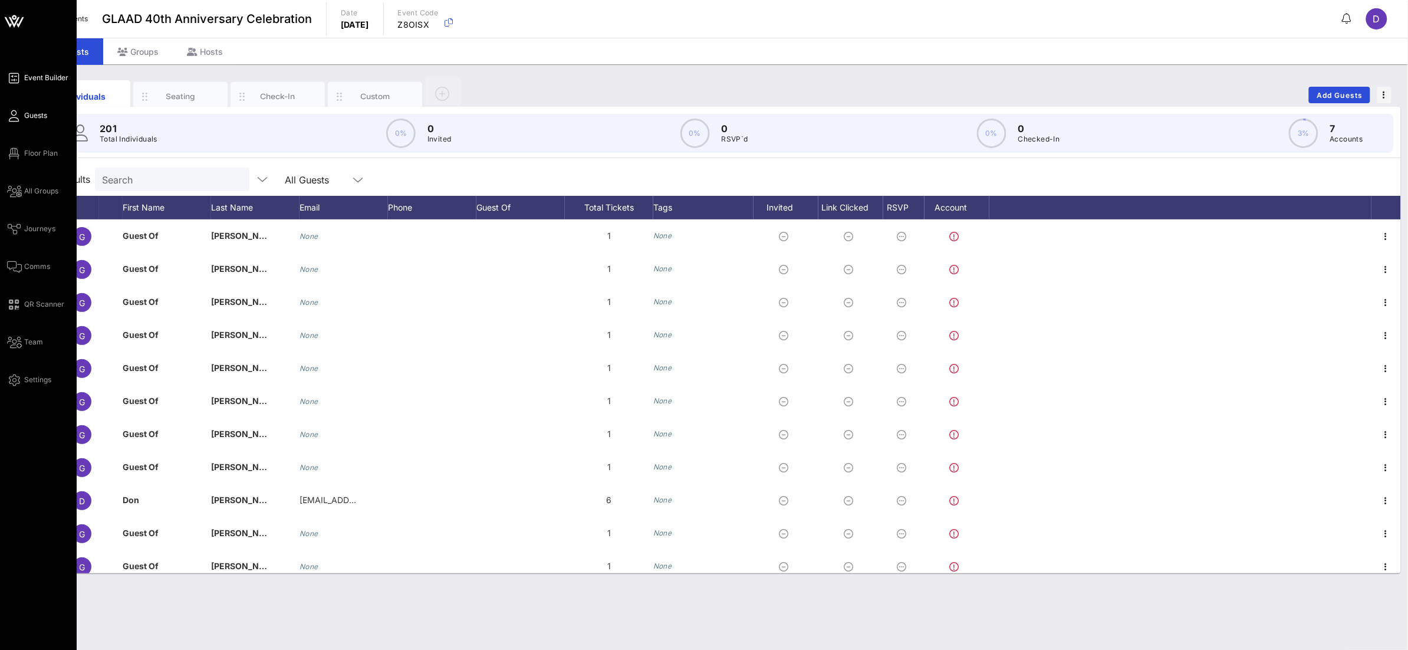
click at [35, 80] on span "Event Builder" at bounding box center [46, 78] width 44 height 11
